Goal: Task Accomplishment & Management: Use online tool/utility

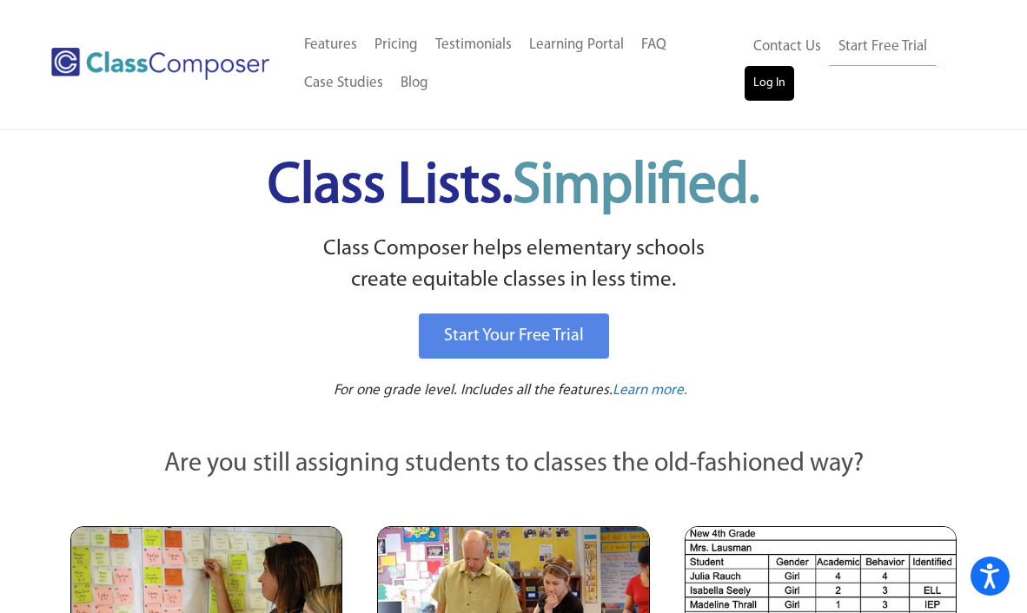
click at [766, 83] on link "Log In" at bounding box center [769, 83] width 50 height 35
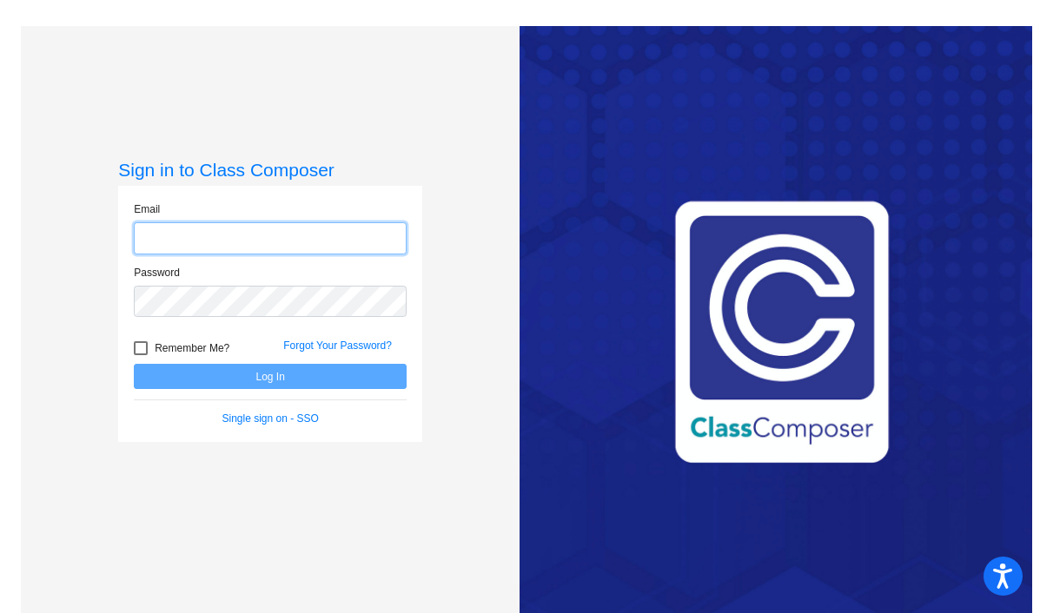
type input "spetty@lgusd.org"
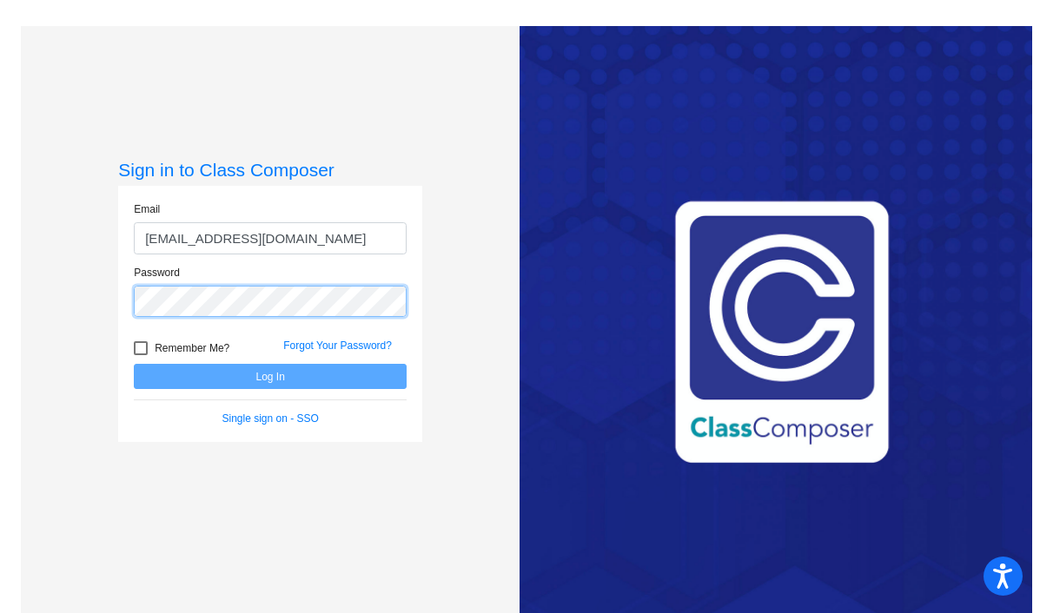
click at [268, 376] on button "Log In" at bounding box center [270, 376] width 273 height 25
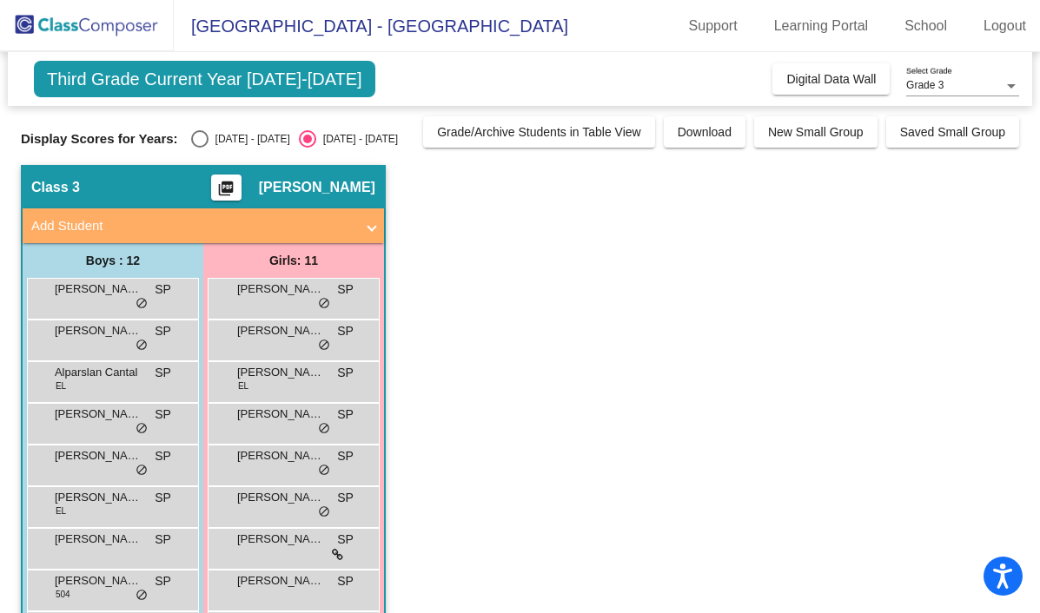
click at [199, 140] on div "Select an option" at bounding box center [199, 138] width 17 height 17
click at [199, 148] on input "2024 - 2025" at bounding box center [199, 148] width 1 height 1
radio input "true"
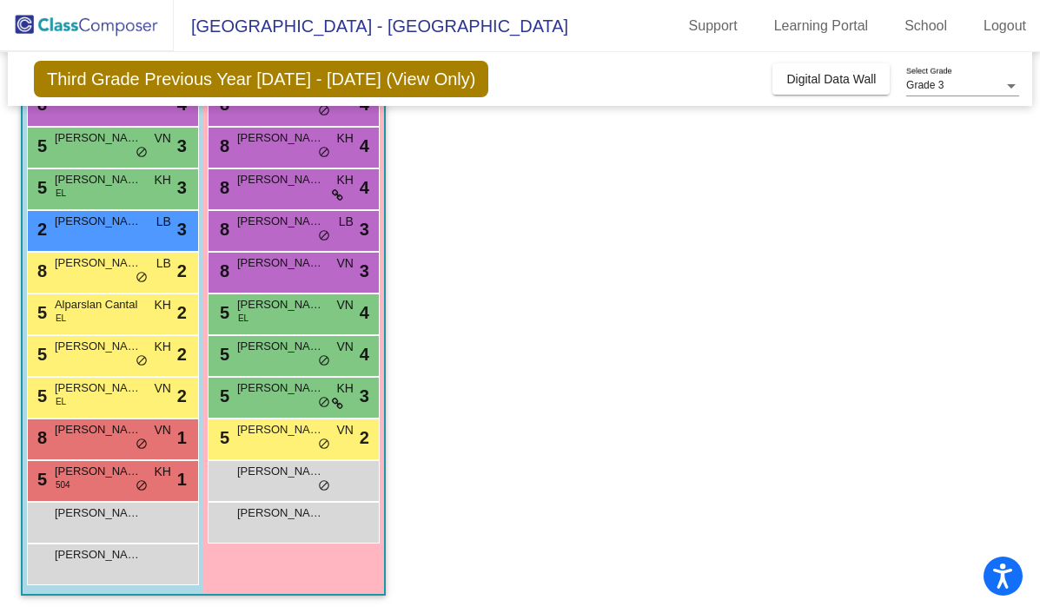
scroll to position [193, 0]
click at [816, 89] on button "Digital Data Wall" at bounding box center [830, 78] width 117 height 31
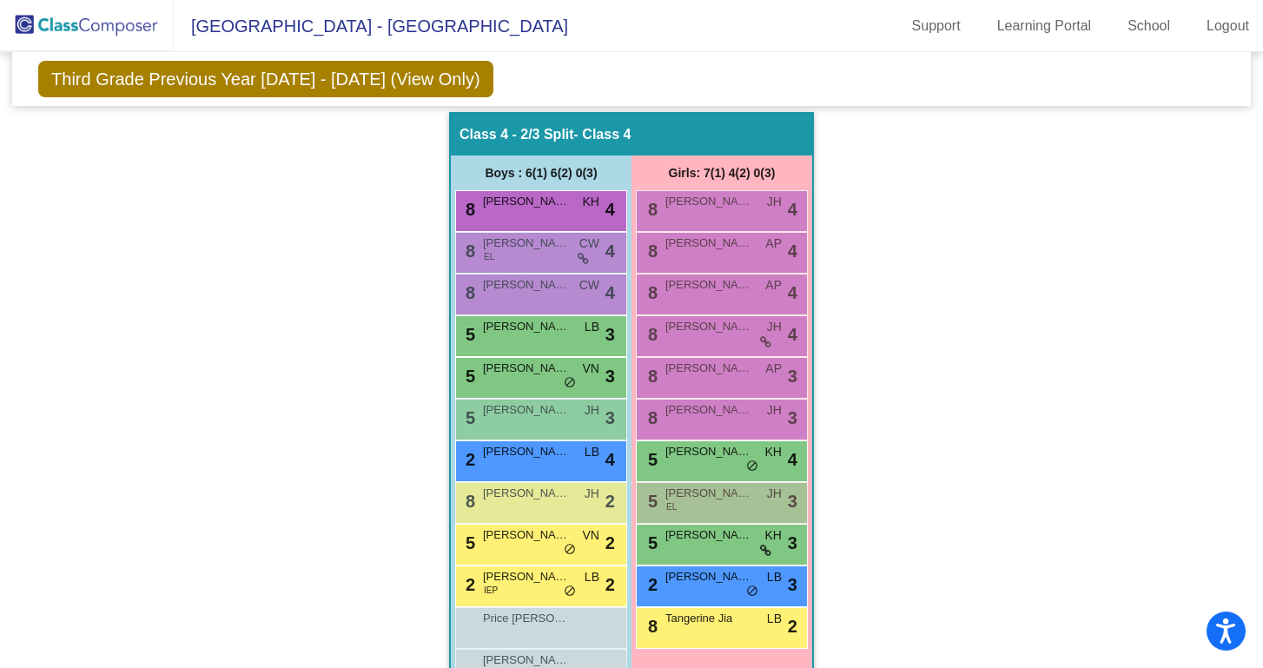
scroll to position [0, 0]
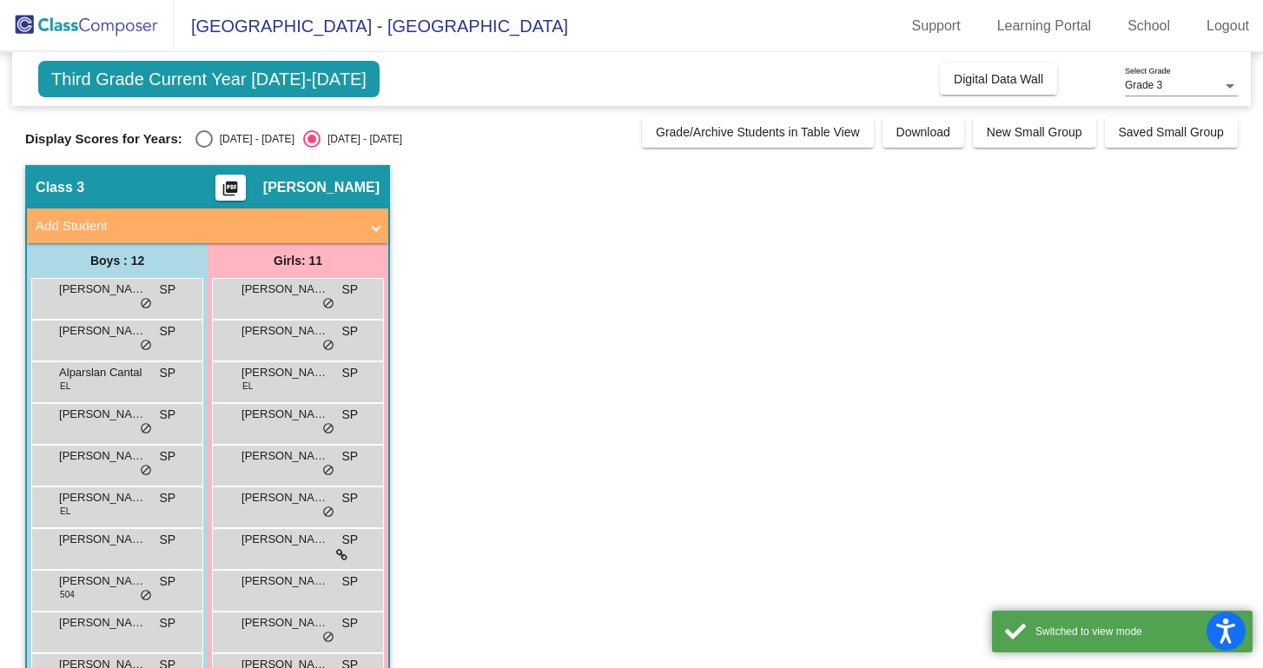
scroll to position [1, 0]
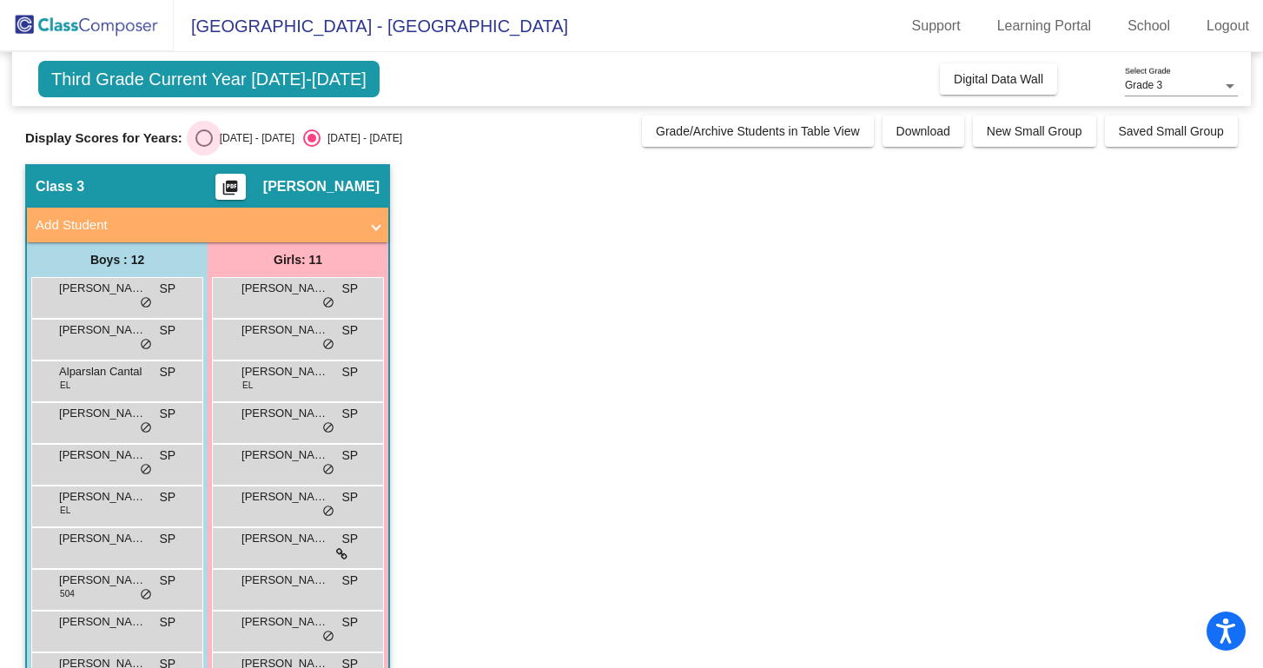
click at [201, 142] on div "Select an option" at bounding box center [203, 137] width 17 height 17
click at [203, 147] on input "2024 - 2025" at bounding box center [203, 147] width 1 height 1
radio input "true"
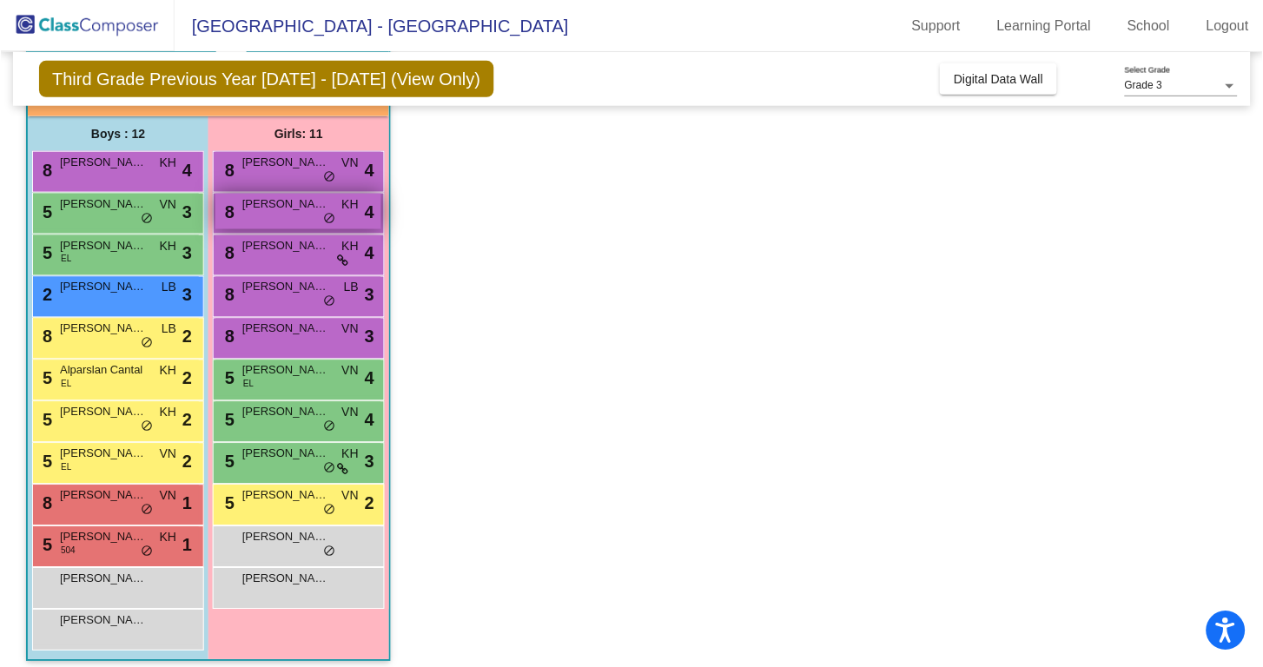
scroll to position [116, 0]
